Goal: Information Seeking & Learning: Learn about a topic

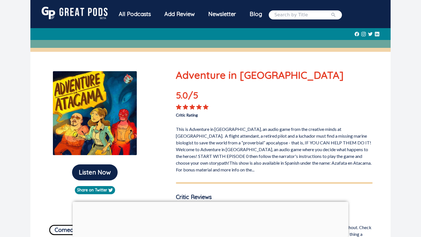
scroll to position [66, 0]
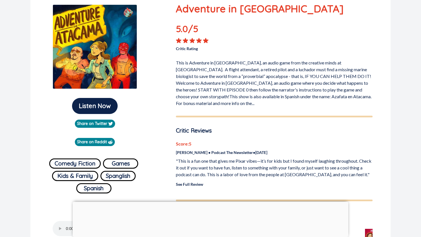
click at [186, 103] on p "This is Adventure in [GEOGRAPHIC_DATA], an audio game from the creative minds a…" at bounding box center [274, 81] width 197 height 49
click at [266, 91] on p "This is Adventure in [GEOGRAPHIC_DATA], an audio game from the creative minds a…" at bounding box center [274, 81] width 197 height 49
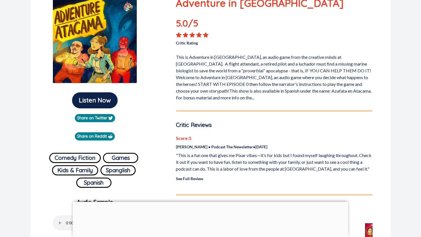
scroll to position [70, 0]
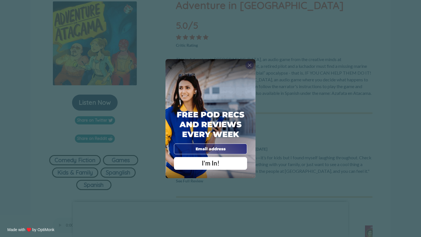
click at [250, 65] on span "X" at bounding box center [249, 65] width 4 height 6
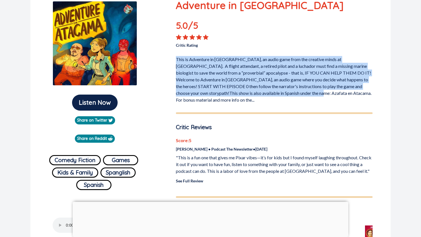
drag, startPoint x: 176, startPoint y: 58, endPoint x: 296, endPoint y: 94, distance: 125.2
click at [296, 94] on p "This is Adventure in [GEOGRAPHIC_DATA], an audio game from the creative minds a…" at bounding box center [274, 78] width 197 height 49
copy p "This is Adventure in [GEOGRAPHIC_DATA], an audio game from the creative minds a…"
